Goal: Task Accomplishment & Management: Complete application form

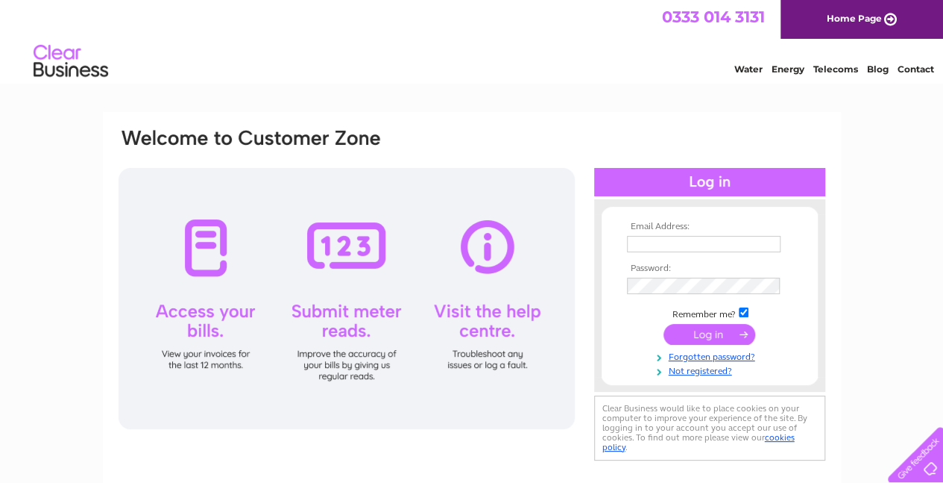
click at [916, 71] on link "Contact" at bounding box center [916, 68] width 37 height 11
click at [697, 372] on link "Not registered?" at bounding box center [711, 369] width 169 height 14
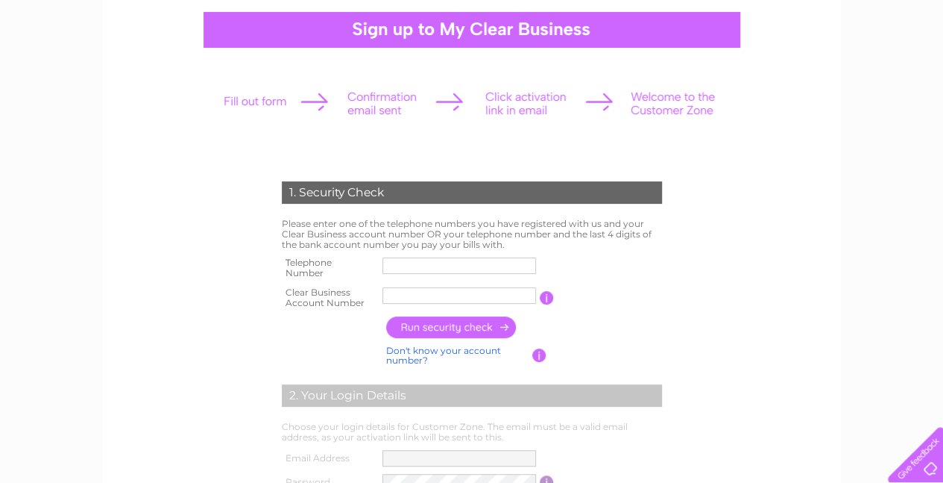
scroll to position [149, 0]
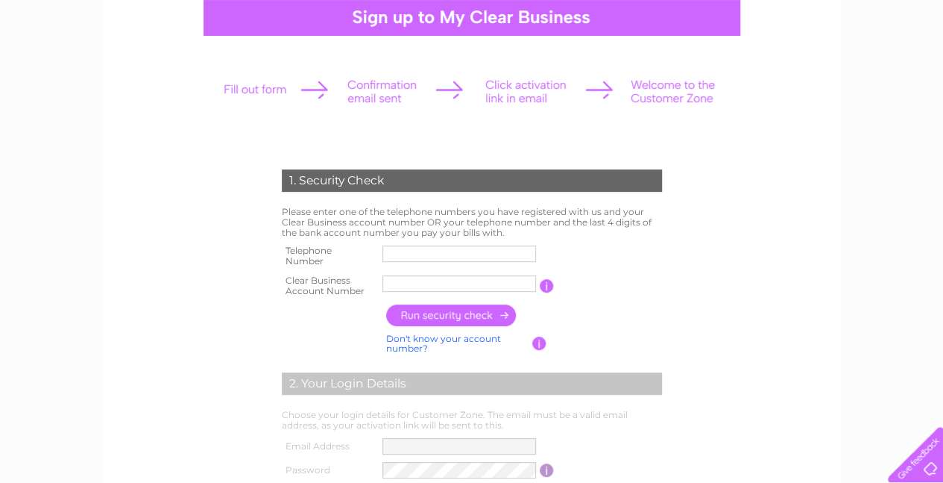
click at [476, 254] on input "text" at bounding box center [460, 253] width 154 height 16
type input "07895669789"
type input "HUGH STRA"
drag, startPoint x: 477, startPoint y: 290, endPoint x: 315, endPoint y: 271, distance: 163.7
click at [315, 271] on tr "Clear Business Account Number HUGH STRA You will find your account number on th…" at bounding box center [472, 286] width 388 height 30
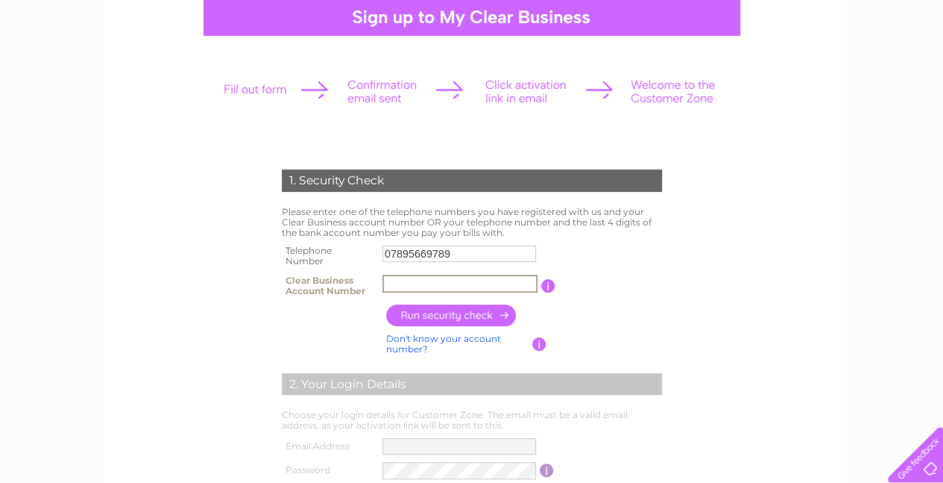
click at [440, 344] on td "Don't know your account number? Don't know your bank account number?" at bounding box center [458, 344] width 150 height 28
click at [444, 339] on link "Don't know your account number?" at bounding box center [443, 344] width 115 height 22
click at [449, 336] on link "Don't know your bank account number?" at bounding box center [455, 344] width 139 height 22
click at [449, 336] on link "Don't know your account number?" at bounding box center [443, 344] width 115 height 22
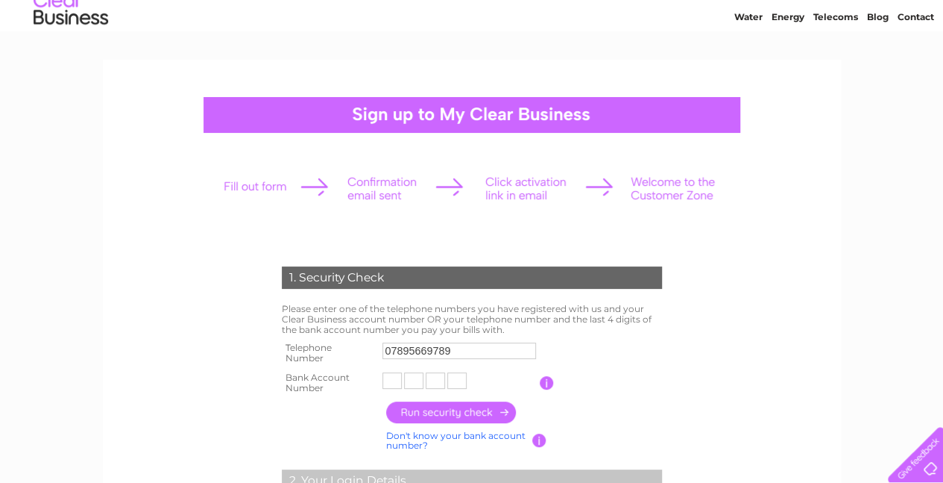
scroll to position [0, 0]
